Goal: Task Accomplishment & Management: Use online tool/utility

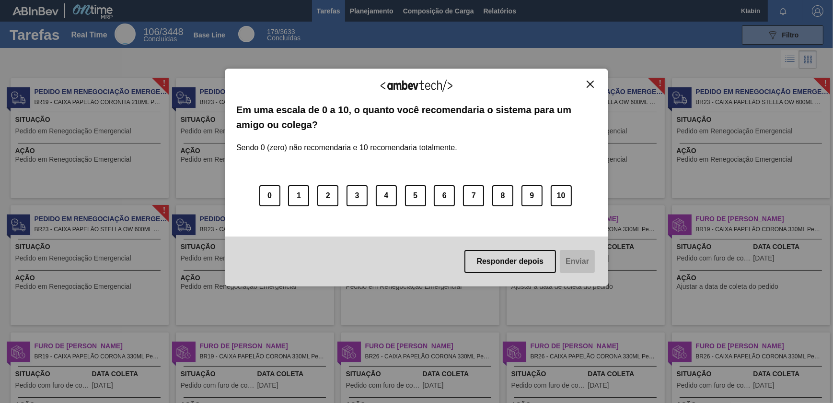
click at [580, 81] on div "Agradecemos seu feedback!" at bounding box center [416, 91] width 360 height 23
click at [585, 82] on button "Close" at bounding box center [590, 84] width 13 height 8
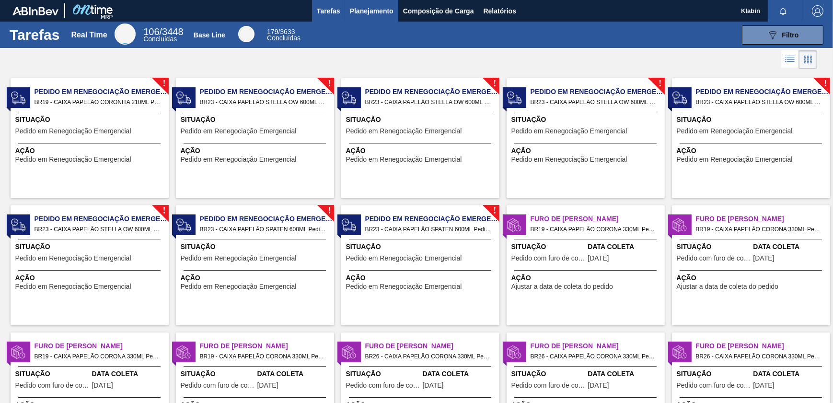
click at [383, 10] on span "Planejamento" at bounding box center [372, 11] width 44 height 12
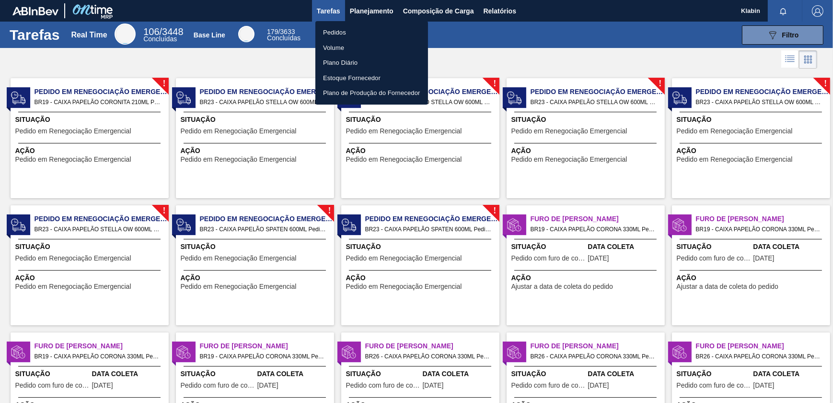
click at [336, 32] on li "Pedidos" at bounding box center [371, 32] width 113 height 15
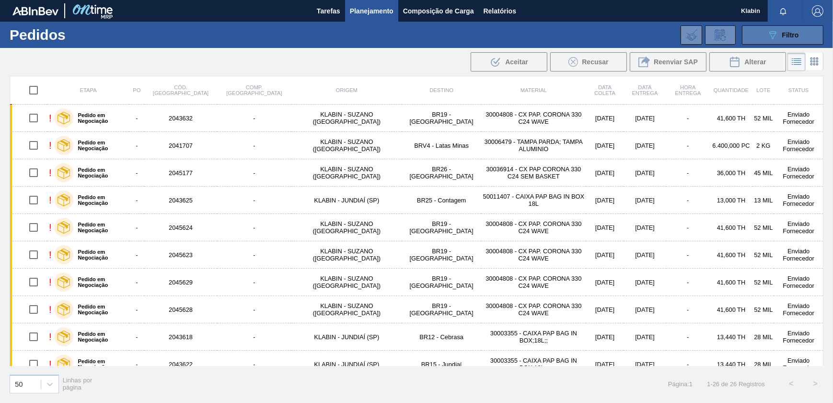
click at [772, 33] on icon "089F7B8B-B2A5-4AFE-B5C0-19BA573D28AC" at bounding box center [773, 35] width 12 height 12
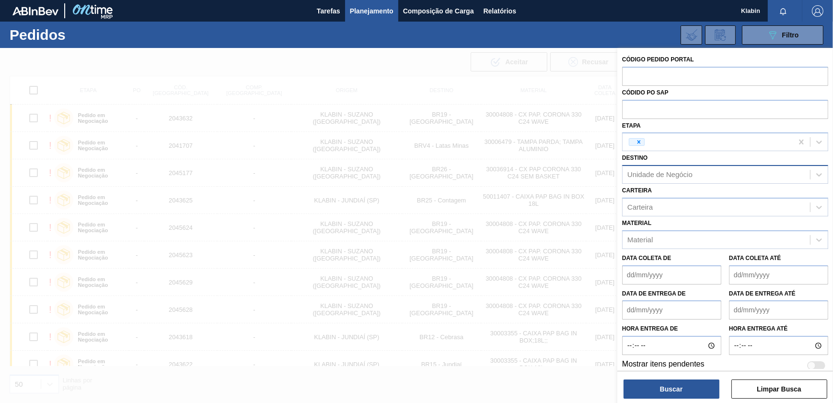
click at [682, 176] on div "Unidade de Negócio" at bounding box center [660, 175] width 65 height 8
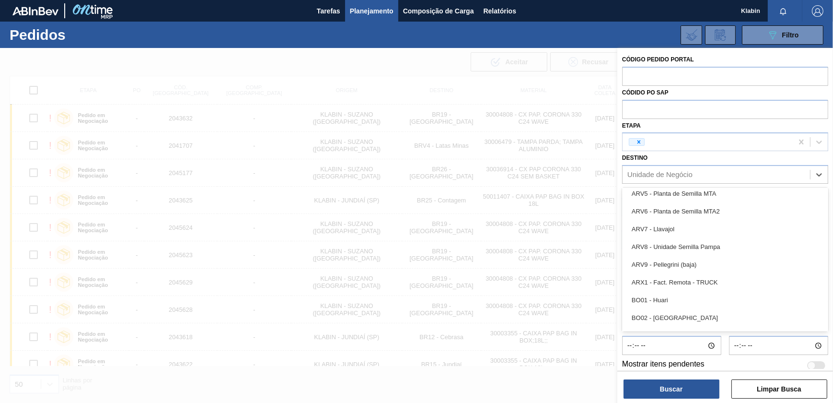
scroll to position [305, 0]
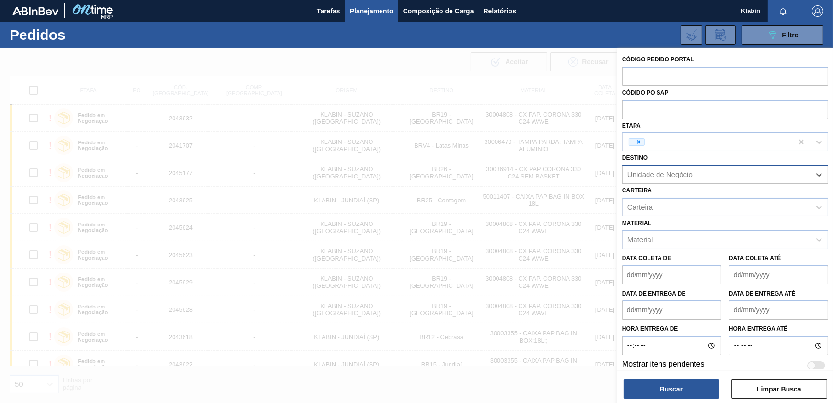
click at [683, 178] on div "Unidade de Negócio" at bounding box center [716, 175] width 187 height 14
type input "u"
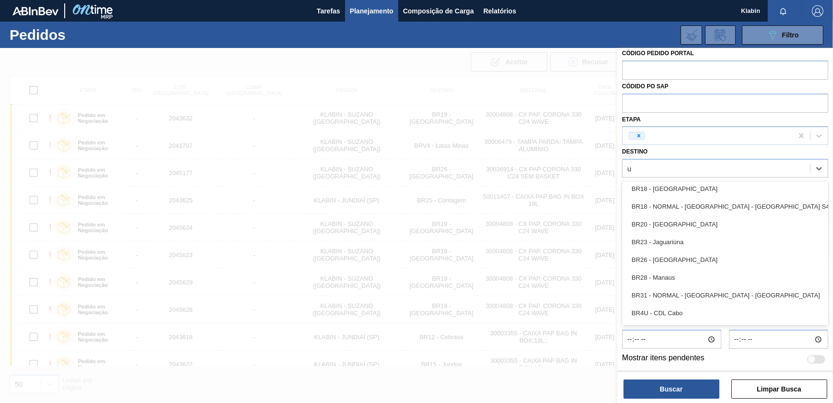
scroll to position [349, 0]
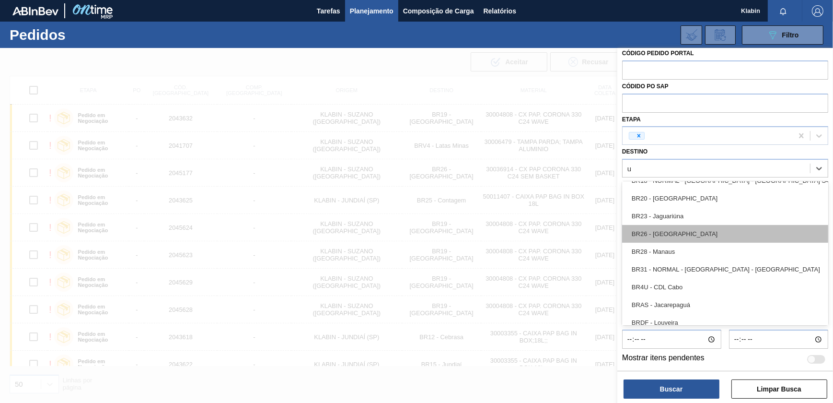
click at [685, 233] on div "BR26 - [GEOGRAPHIC_DATA]" at bounding box center [725, 234] width 206 height 18
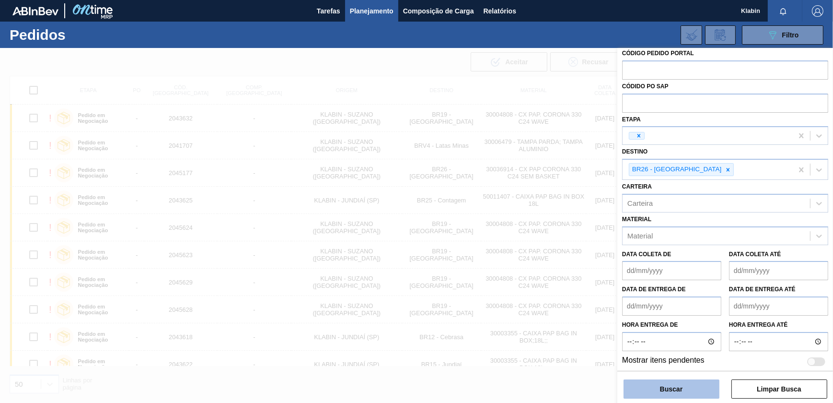
click at [681, 395] on button "Buscar" at bounding box center [672, 388] width 96 height 19
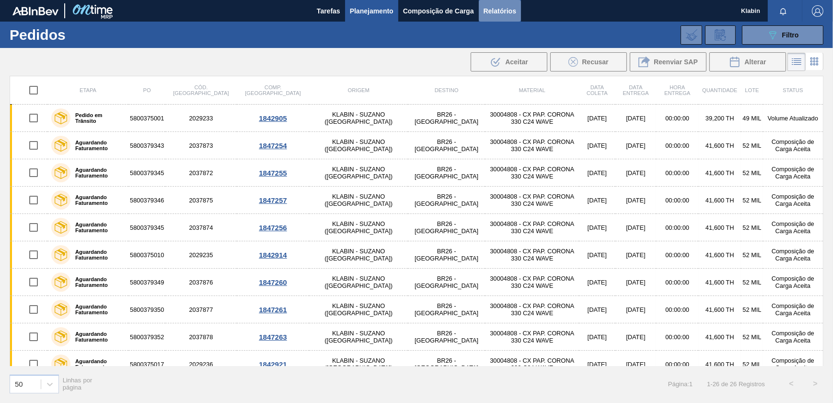
click at [500, 11] on span "Relatórios" at bounding box center [500, 11] width 33 height 12
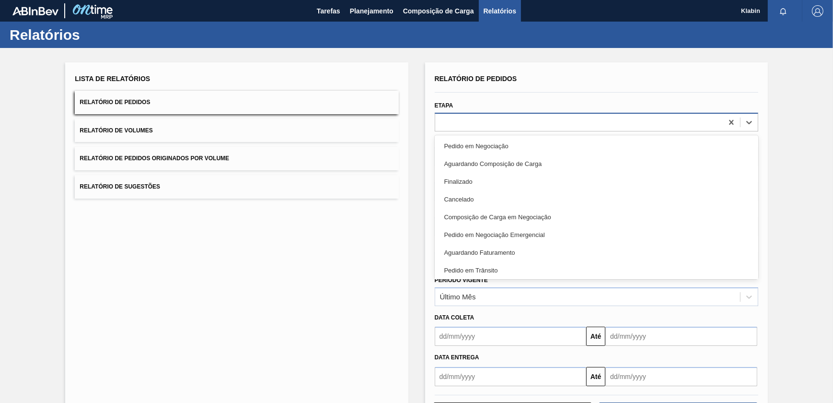
click at [470, 121] on div at bounding box center [579, 122] width 288 height 14
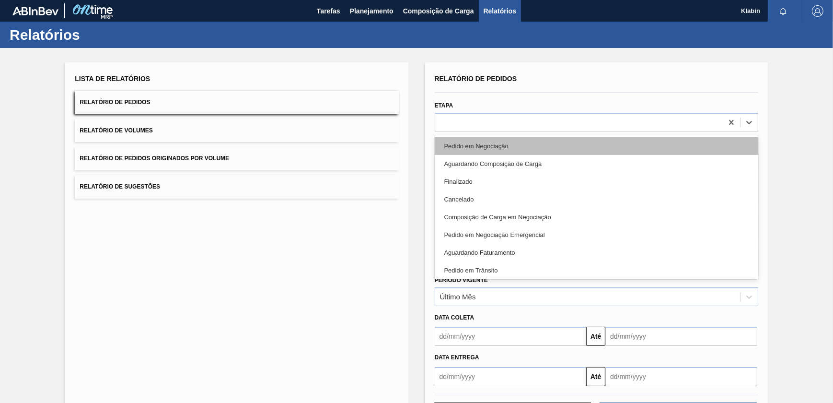
click at [519, 148] on div "Pedido em Negociação" at bounding box center [597, 146] width 324 height 18
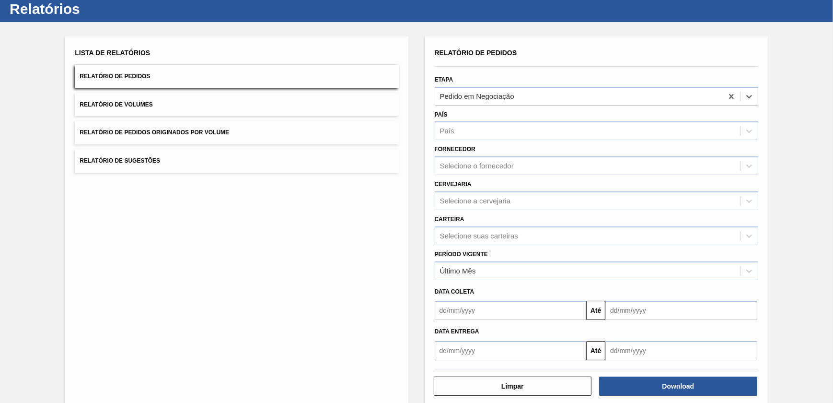
scroll to position [40, 0]
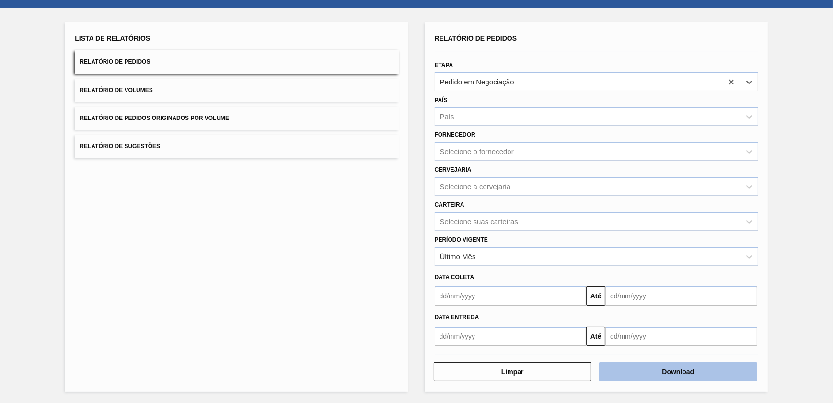
click at [667, 371] on button "Download" at bounding box center [678, 371] width 158 height 19
click at [690, 370] on button "Download" at bounding box center [678, 371] width 158 height 19
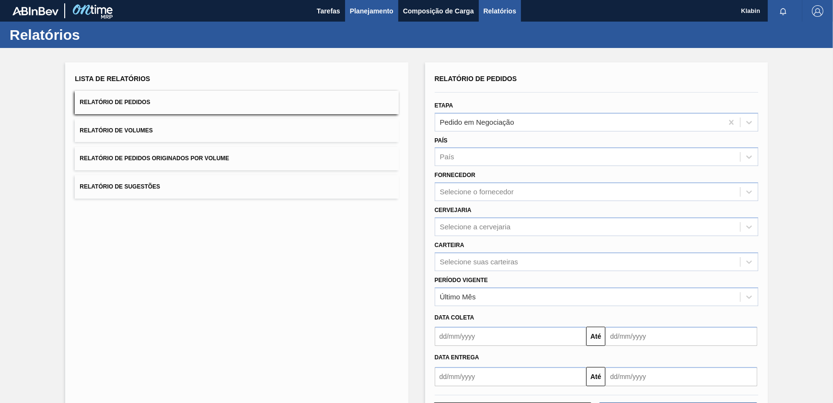
click at [370, 10] on span "Planejamento" at bounding box center [372, 11] width 44 height 12
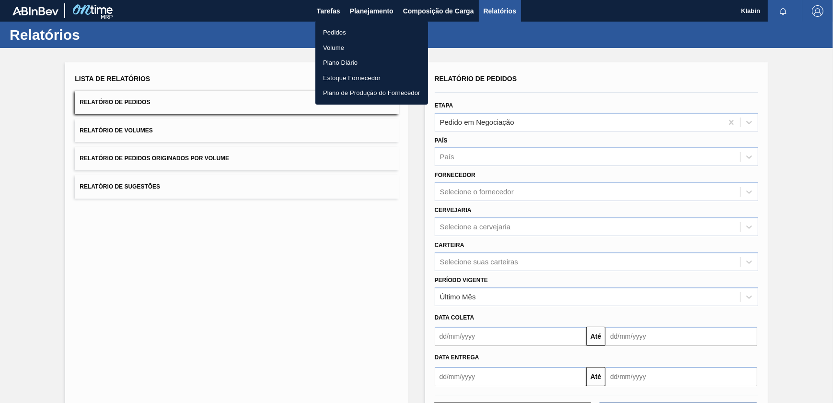
click at [340, 32] on li "Pedidos" at bounding box center [371, 32] width 113 height 15
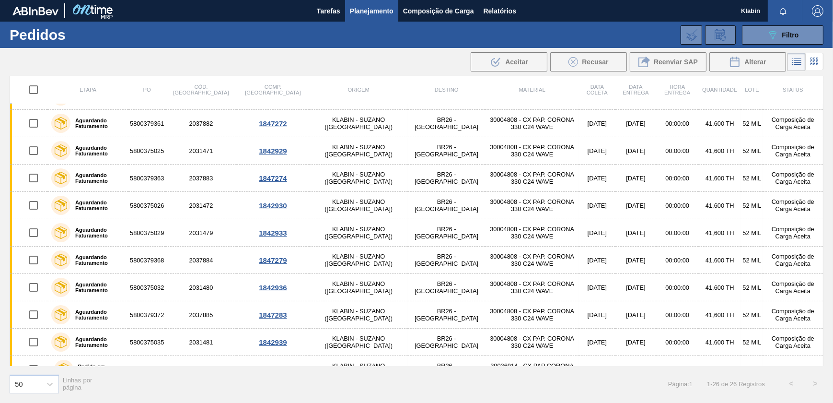
scroll to position [447, 0]
